Goal: Task Accomplishment & Management: Manage account settings

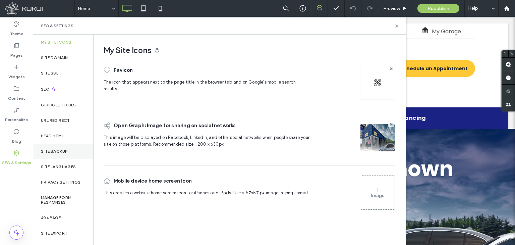
click at [64, 149] on label "Site Backup" at bounding box center [54, 151] width 27 height 5
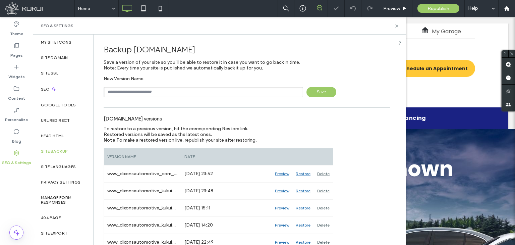
click at [137, 93] on input "text" at bounding box center [204, 92] width 200 height 10
type input "**********"
click at [318, 92] on span "Save" at bounding box center [322, 92] width 30 height 10
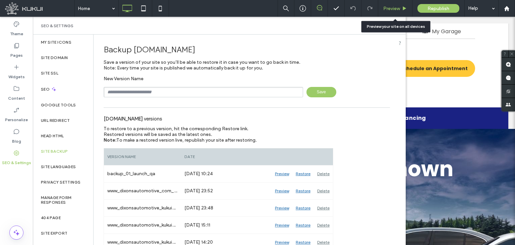
click at [389, 8] on span "Preview" at bounding box center [391, 9] width 17 height 6
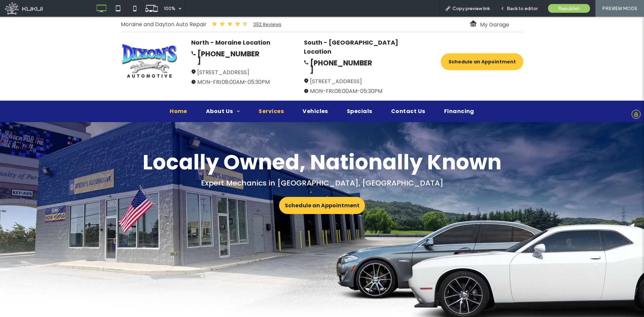
click at [270, 107] on span "Services" at bounding box center [271, 111] width 25 height 8
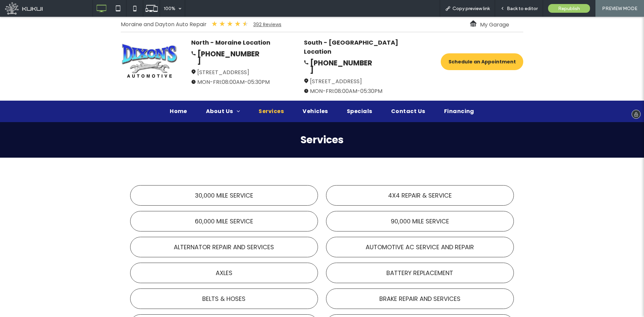
click at [156, 66] on img at bounding box center [149, 61] width 57 height 36
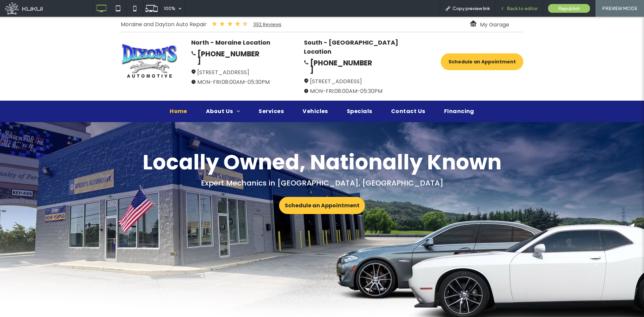
click at [512, 8] on span "Back to editor" at bounding box center [522, 9] width 31 height 6
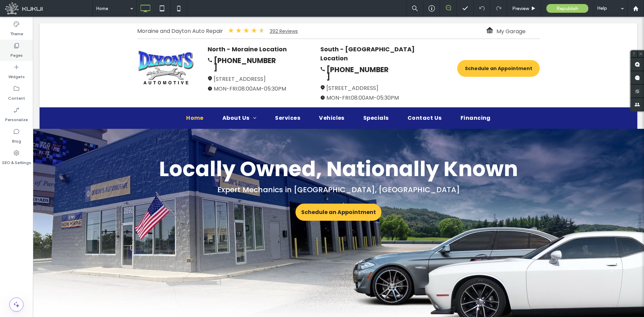
click at [10, 49] on div "Pages" at bounding box center [16, 50] width 33 height 21
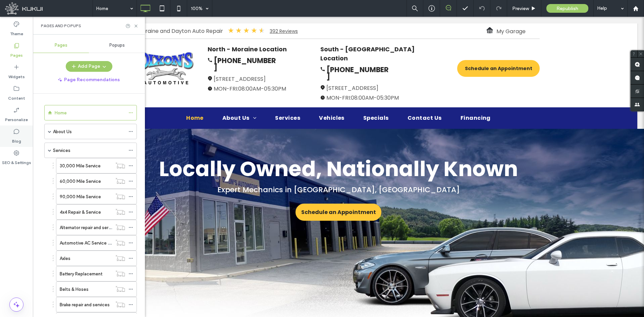
click at [17, 147] on div "Blog" at bounding box center [16, 135] width 33 height 21
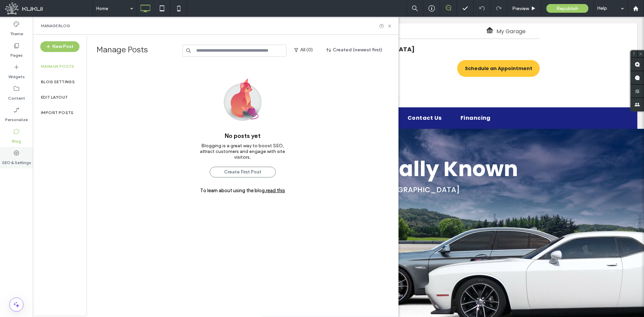
click at [16, 159] on label "SEO & Settings" at bounding box center [16, 160] width 29 height 9
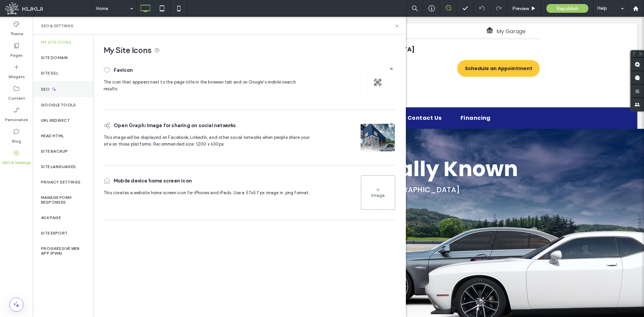
click at [56, 85] on div "SEO" at bounding box center [63, 89] width 60 height 16
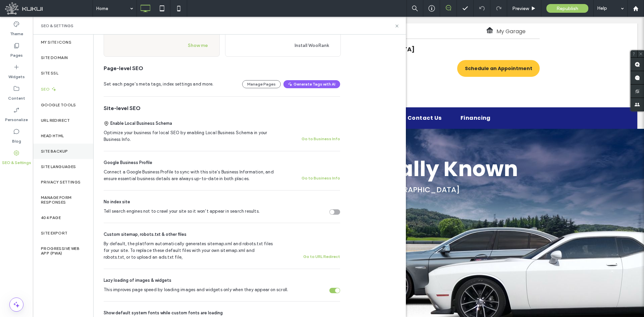
scroll to position [67, 0]
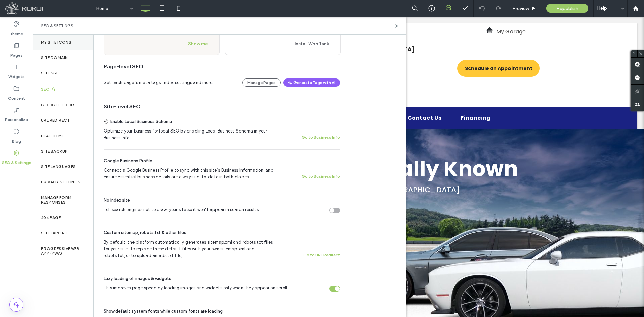
click at [56, 40] on label "My Site Icons" at bounding box center [56, 42] width 31 height 5
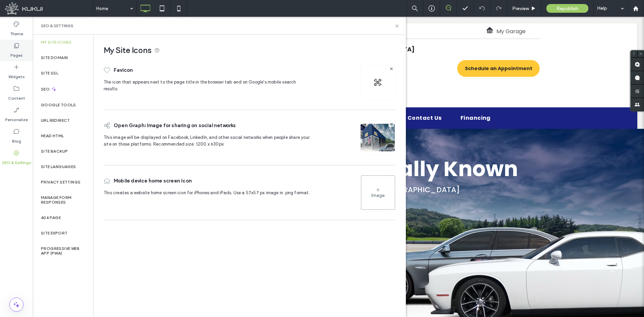
click at [21, 50] on label "Pages" at bounding box center [16, 53] width 12 height 9
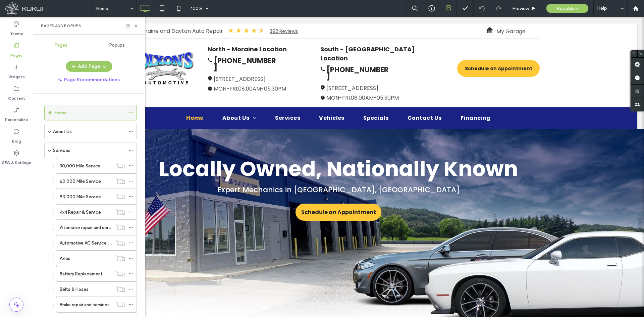
click at [132, 112] on icon at bounding box center [130, 112] width 5 height 5
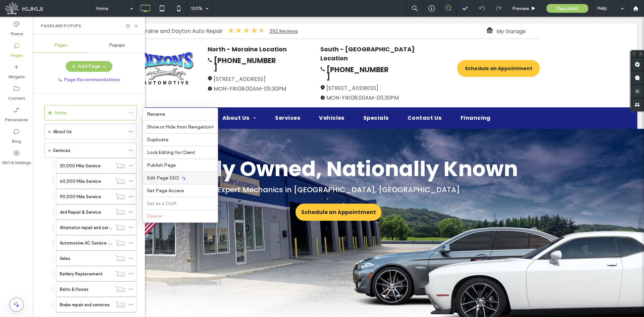
click at [158, 179] on span "Edit Page SEO" at bounding box center [163, 178] width 32 height 6
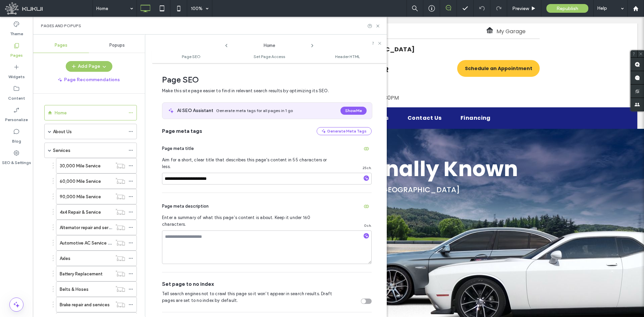
scroll to position [3, 0]
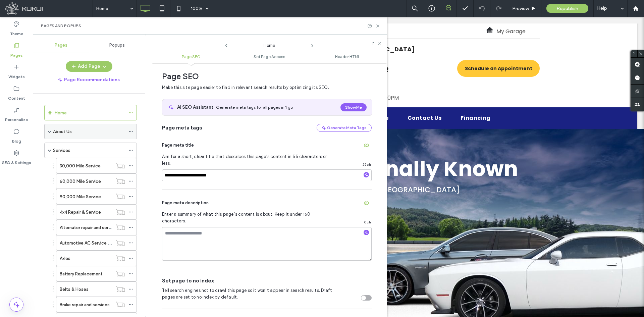
click at [129, 129] on span at bounding box center [130, 131] width 5 height 10
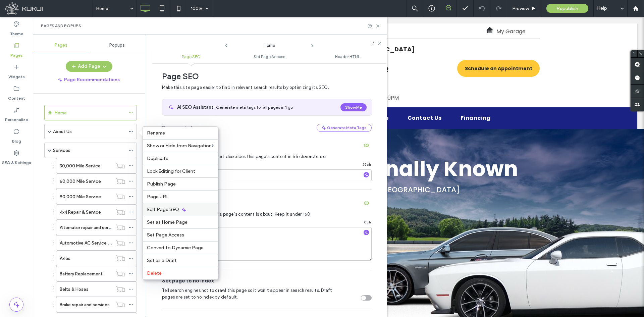
click at [167, 205] on div "Edit Page SEO" at bounding box center [180, 209] width 75 height 13
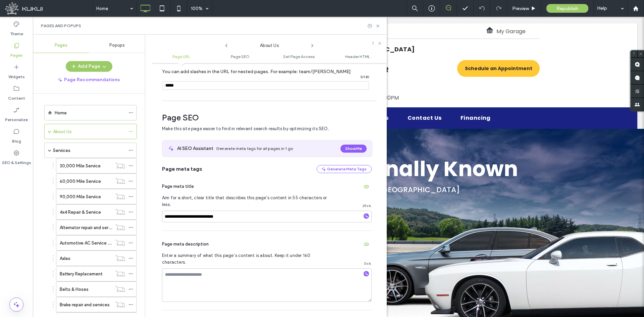
scroll to position [92, 0]
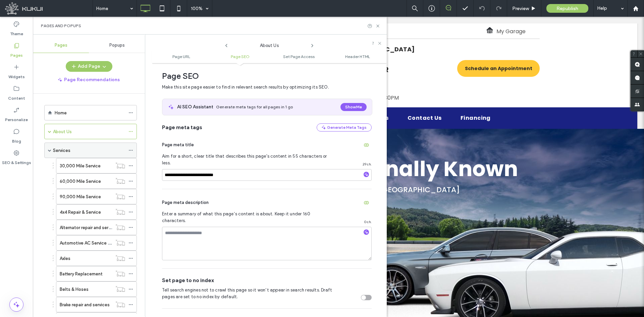
click at [131, 150] on use at bounding box center [131, 150] width 4 height 1
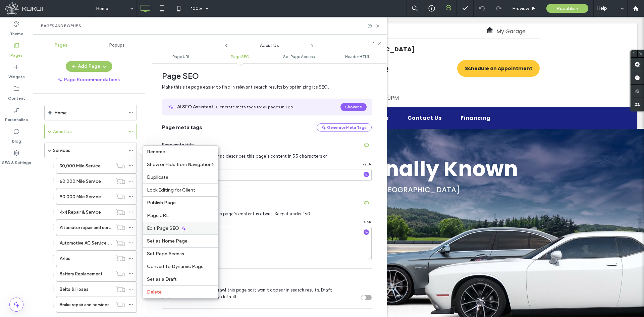
click at [193, 230] on div "Edit Page SEO" at bounding box center [180, 228] width 75 height 13
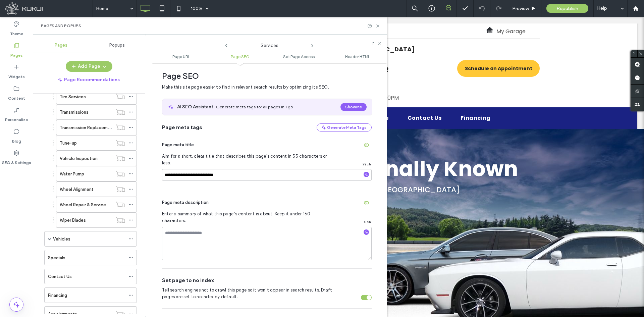
scroll to position [903, 0]
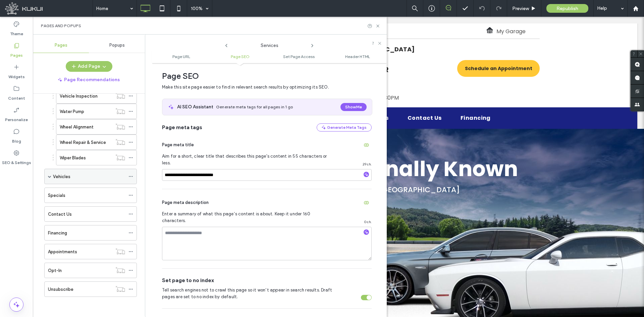
click at [129, 177] on icon at bounding box center [130, 176] width 5 height 5
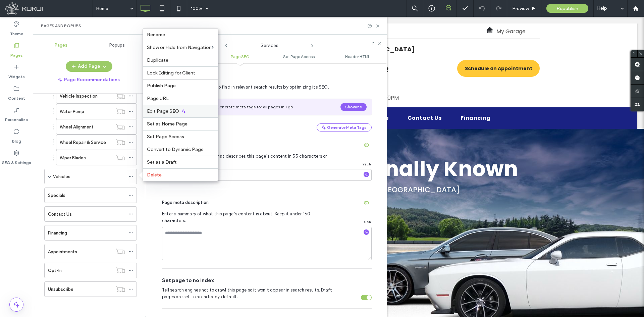
click at [176, 111] on span "Edit Page SEO" at bounding box center [163, 111] width 32 height 6
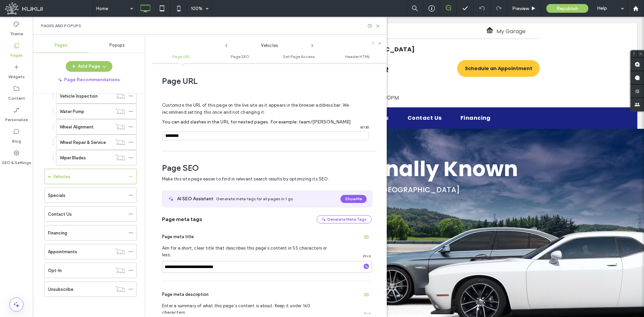
scroll to position [92, 0]
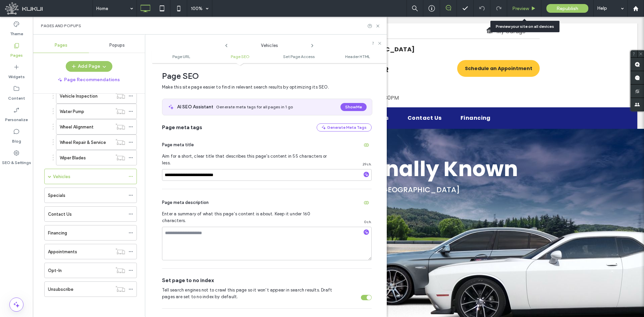
click at [515, 6] on span "Preview" at bounding box center [520, 9] width 17 height 6
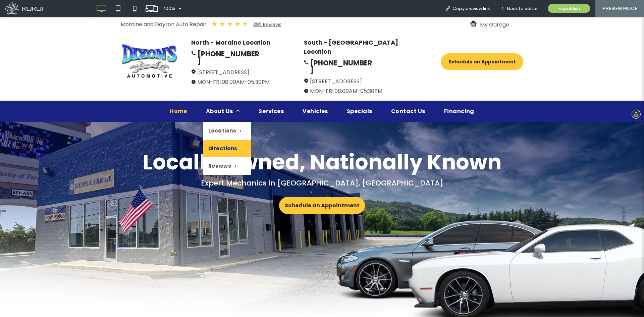
click at [228, 145] on span "Directions" at bounding box center [222, 149] width 29 height 8
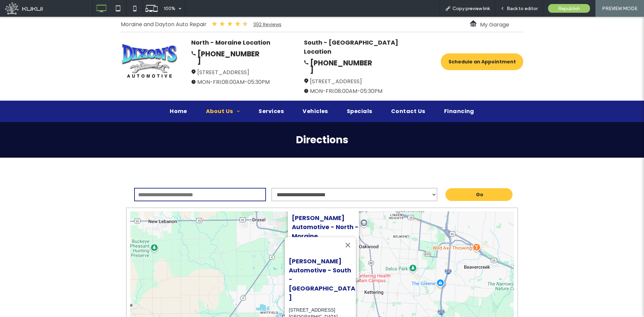
click at [222, 188] on input "text" at bounding box center [200, 194] width 132 height 13
type input "*******"
click at [314, 188] on select "**********" at bounding box center [354, 194] width 166 height 13
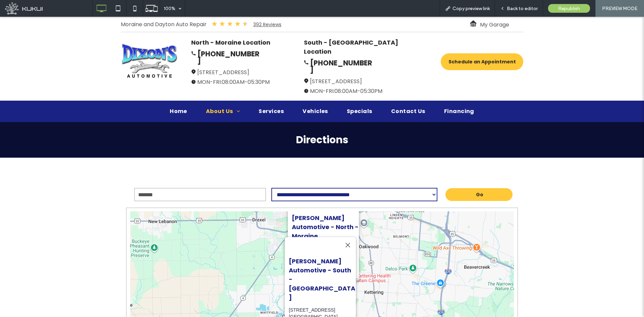
click at [271, 188] on select "**********" at bounding box center [354, 194] width 166 height 13
click at [485, 188] on div "Go" at bounding box center [478, 194] width 67 height 13
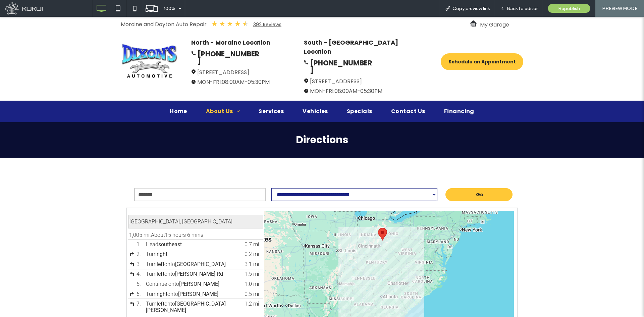
click at [408, 188] on select "**********" at bounding box center [354, 194] width 166 height 13
select select "**********"
click at [271, 188] on select "**********" at bounding box center [354, 194] width 166 height 13
click at [479, 189] on span "Go" at bounding box center [479, 194] width 7 height 11
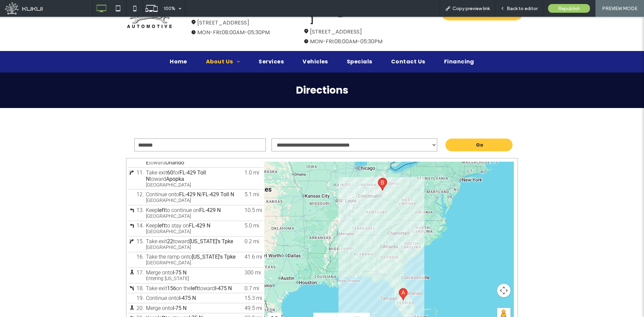
scroll to position [101, 0]
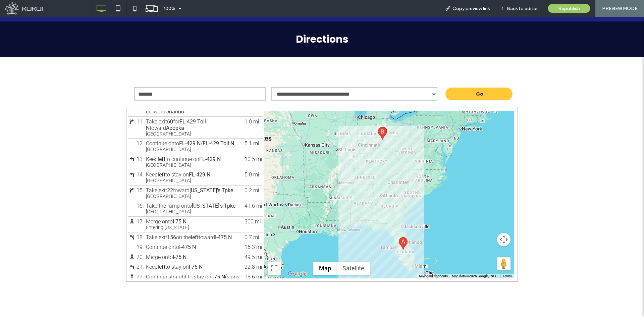
click at [347, 32] on h2 "Directions" at bounding box center [322, 39] width 644 height 15
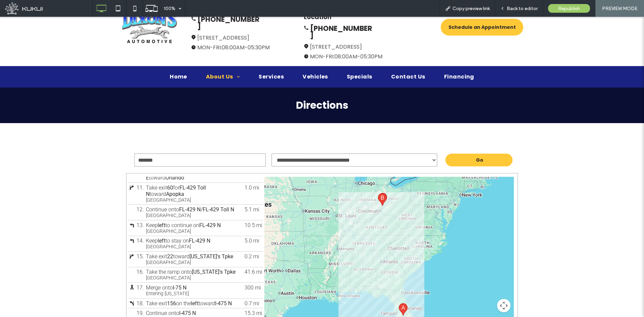
scroll to position [0, 0]
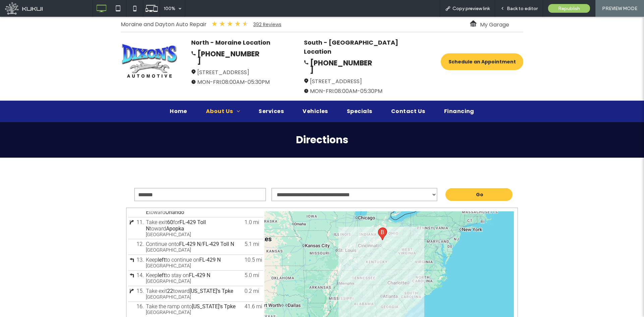
click at [328, 132] on span "Directions" at bounding box center [322, 139] width 53 height 14
click at [142, 47] on img at bounding box center [149, 61] width 57 height 36
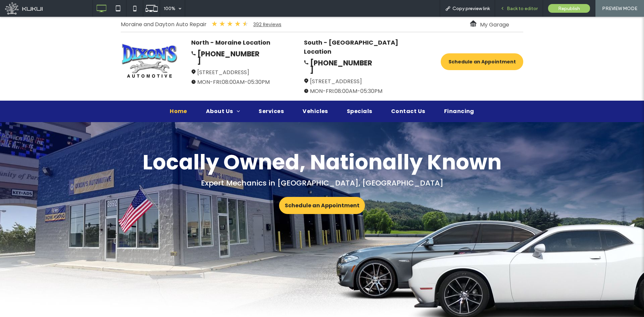
click at [515, 6] on span "Back to editor" at bounding box center [522, 9] width 31 height 6
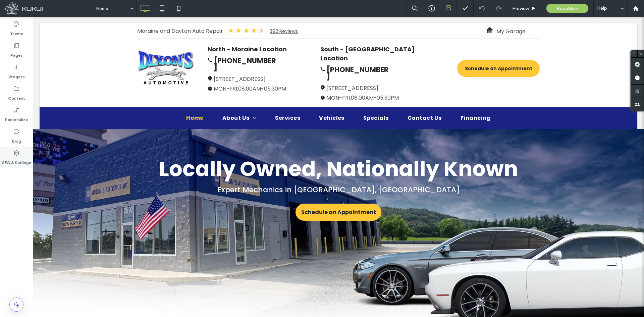
click at [15, 153] on use at bounding box center [16, 152] width 5 height 5
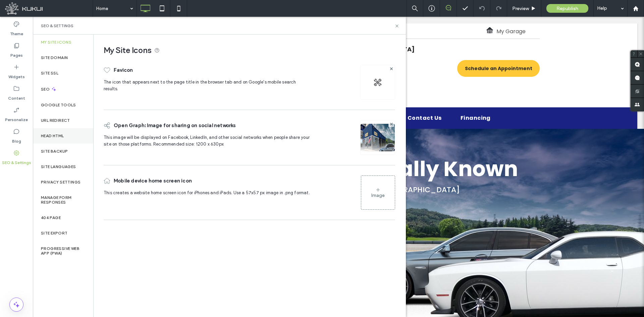
click at [62, 138] on label "Head HTML" at bounding box center [52, 135] width 23 height 5
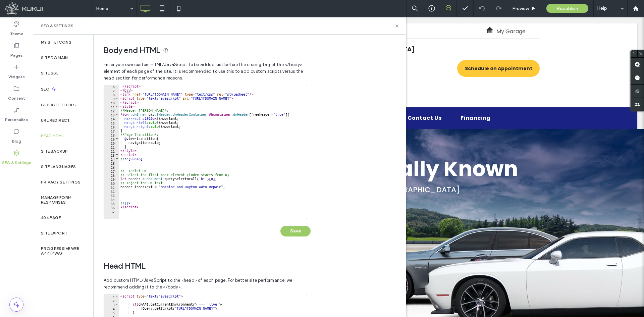
scroll to position [67, 0]
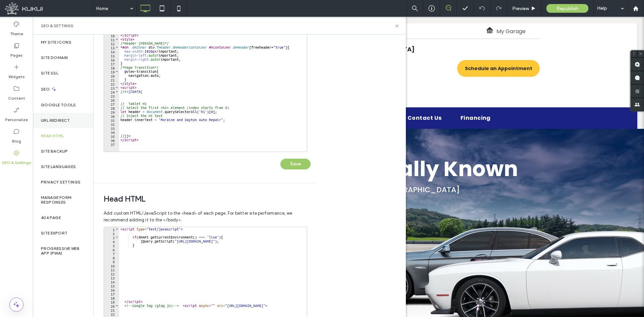
click at [66, 120] on label "URL Redirect" at bounding box center [55, 120] width 29 height 5
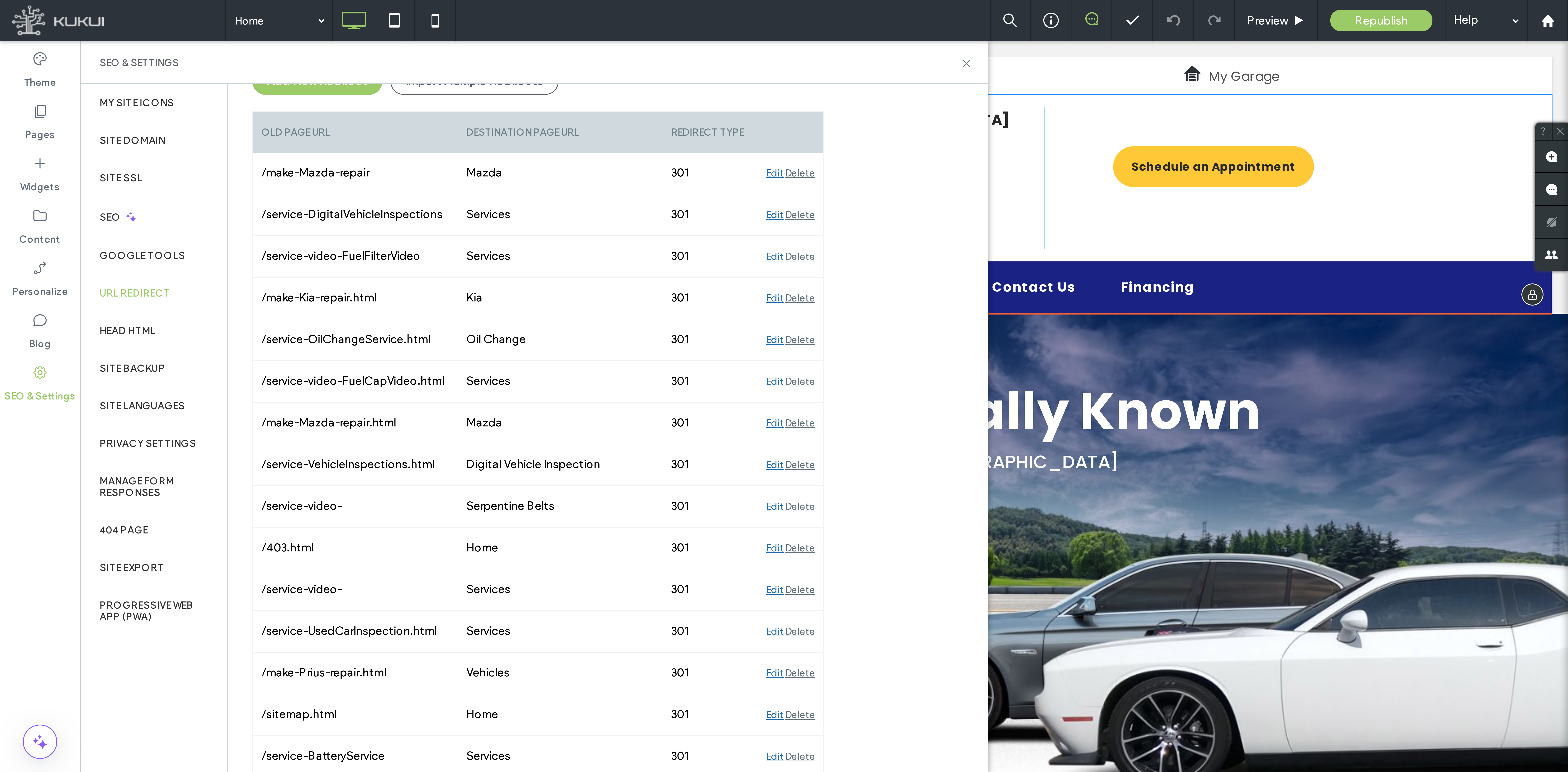
scroll to position [0, 0]
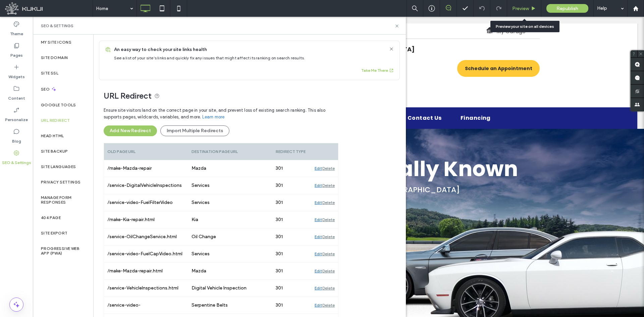
click at [515, 6] on span "Preview" at bounding box center [520, 9] width 17 height 6
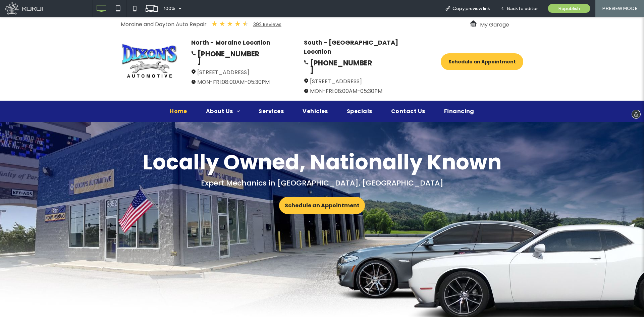
click at [82, 73] on div "Click To Paste North - Moraine Location Phone Icon | [PERSON_NAME] Automotive […" at bounding box center [322, 66] width 644 height 68
click at [81, 65] on div "Click To Paste North - Moraine Location Phone Icon | [PERSON_NAME] Automotive […" at bounding box center [322, 66] width 644 height 68
click at [515, 70] on div "Click To Paste North - Moraine Location Phone Icon | [PERSON_NAME] Automotive […" at bounding box center [322, 66] width 644 height 68
click at [515, 79] on div "Click To Paste North - Moraine Location Phone Icon | [PERSON_NAME] Automotive […" at bounding box center [322, 66] width 644 height 68
click at [28, 79] on div "Click To Paste North - Moraine Location Phone Icon | [PERSON_NAME] Automotive […" at bounding box center [322, 66] width 644 height 68
